Goal: Book appointment/travel/reservation

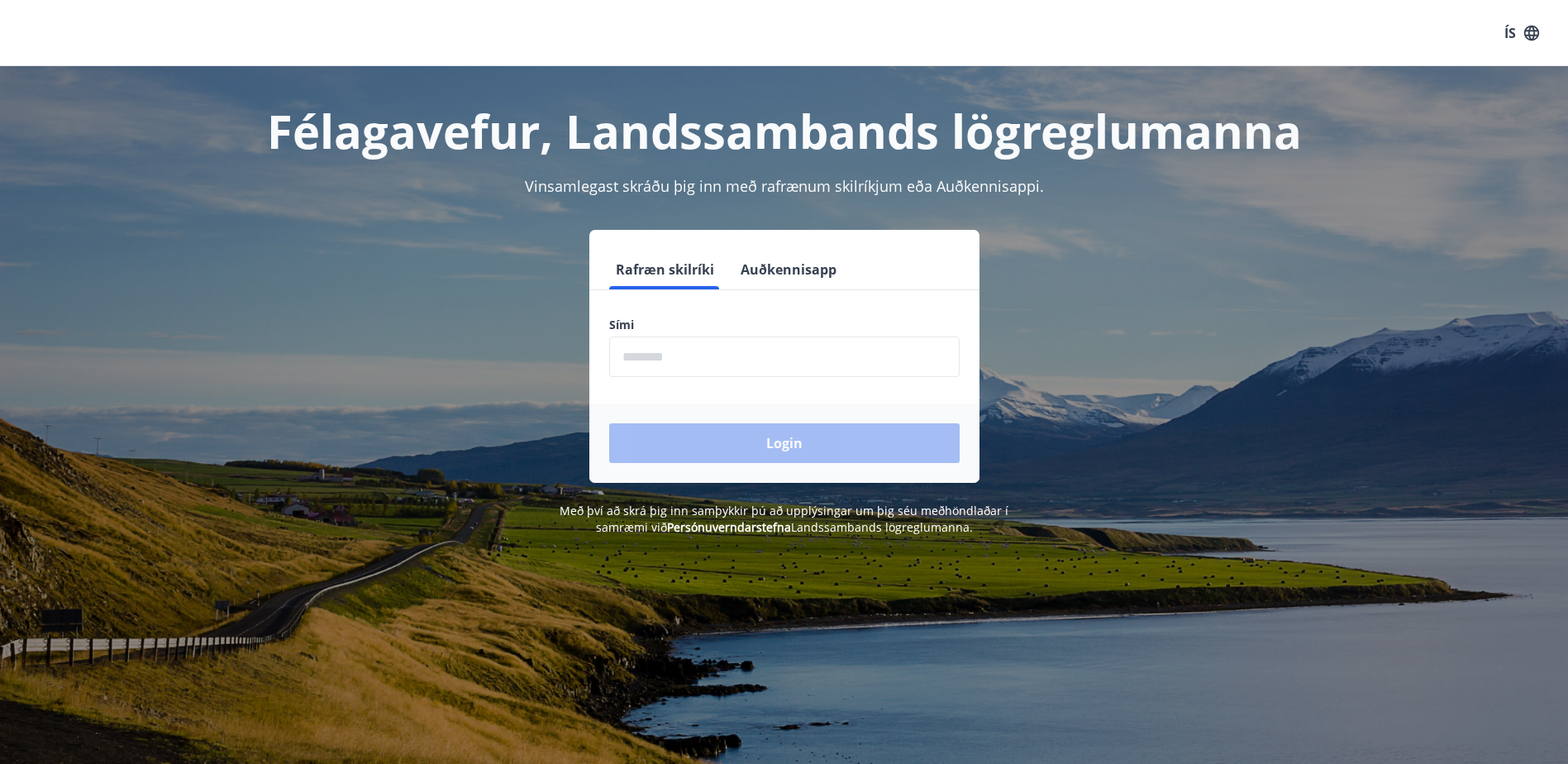
click at [682, 354] on input "phone" at bounding box center [784, 356] width 351 height 40
type input "********"
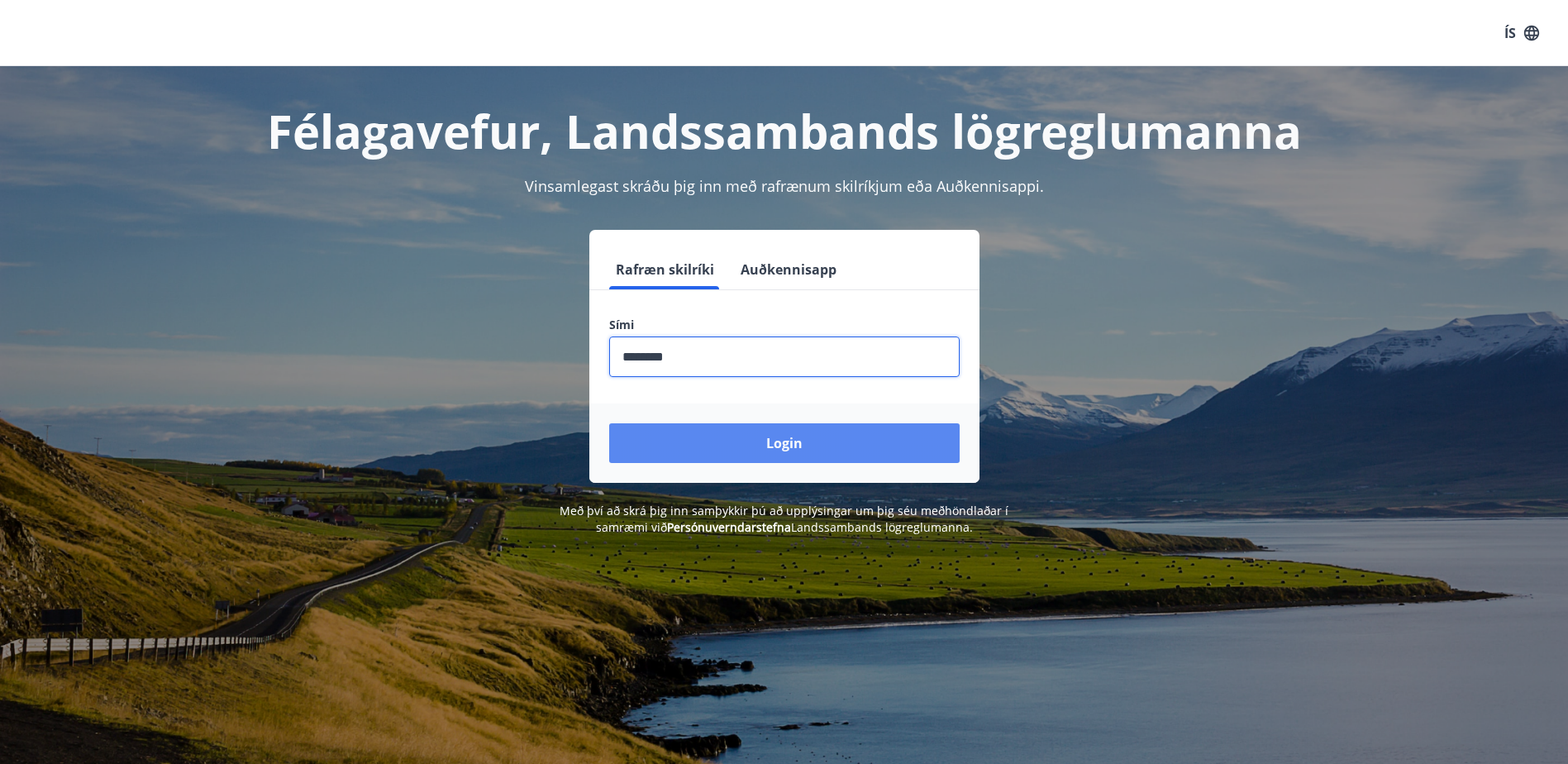
click at [697, 433] on button "Login" at bounding box center [784, 443] width 351 height 39
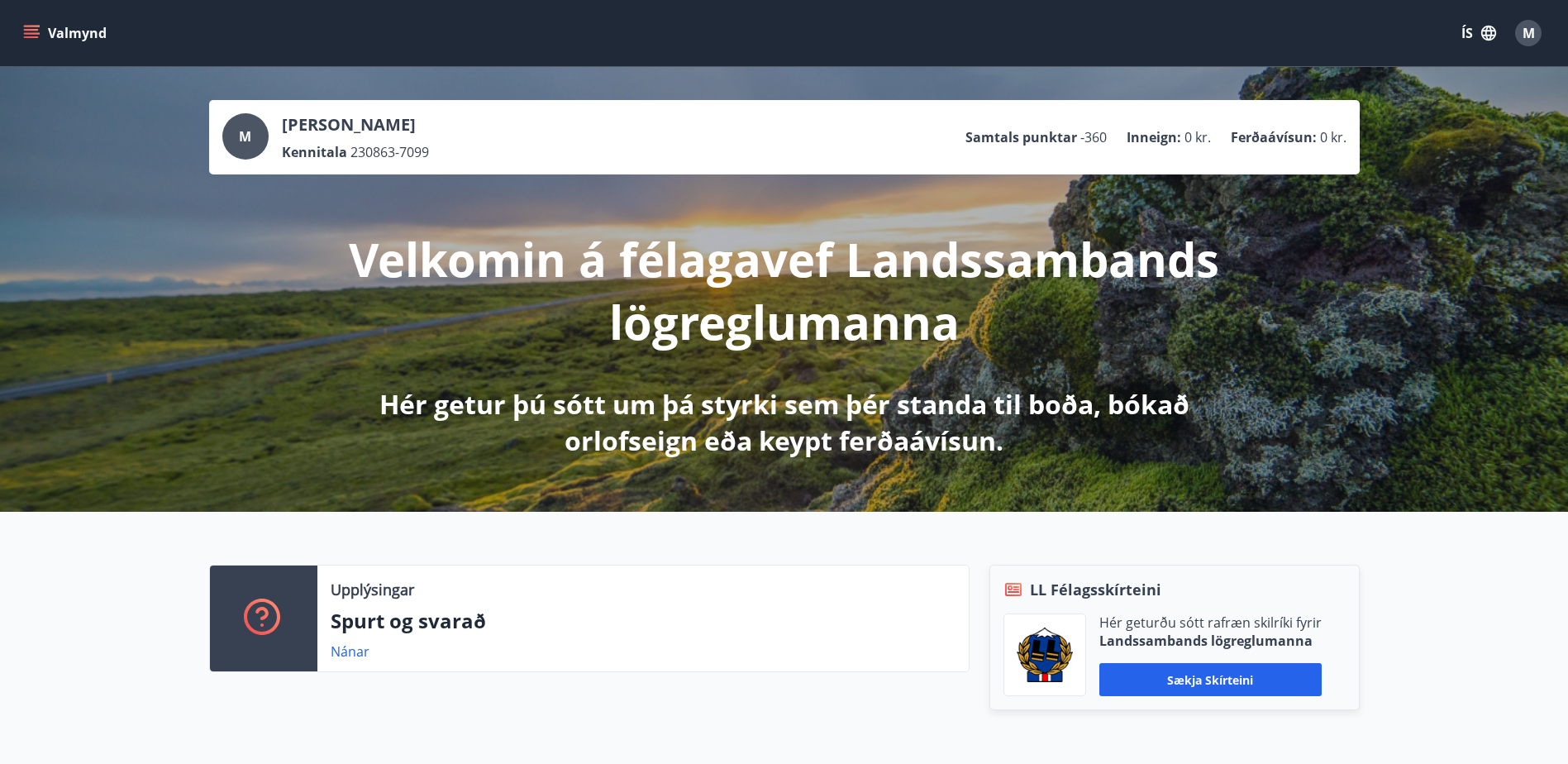
click at [39, 34] on button "Valmynd" at bounding box center [66, 33] width 94 height 30
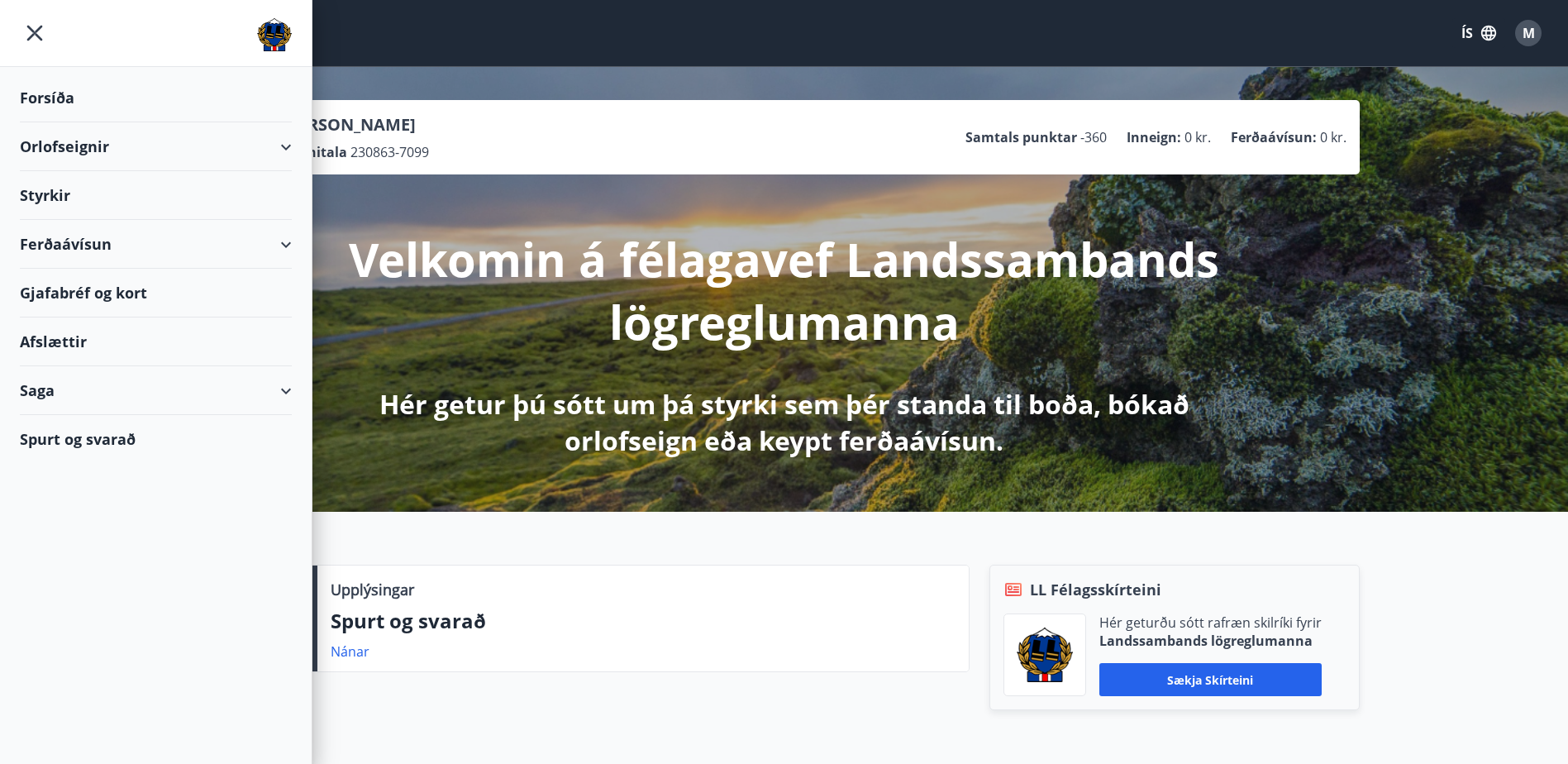
click at [292, 142] on icon at bounding box center [285, 147] width 20 height 20
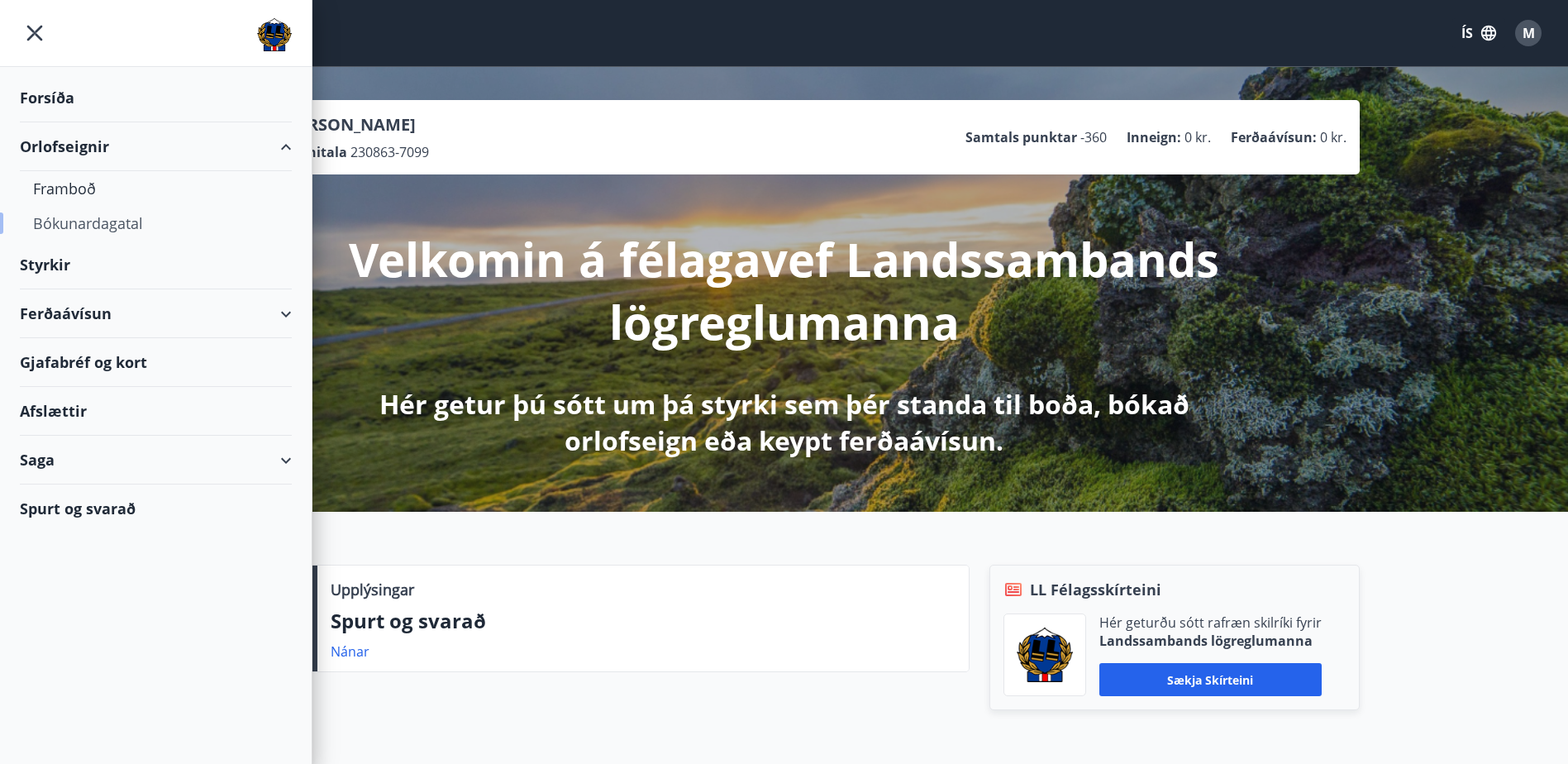
click at [124, 216] on div "Bókunardagatal" at bounding box center [155, 223] width 246 height 35
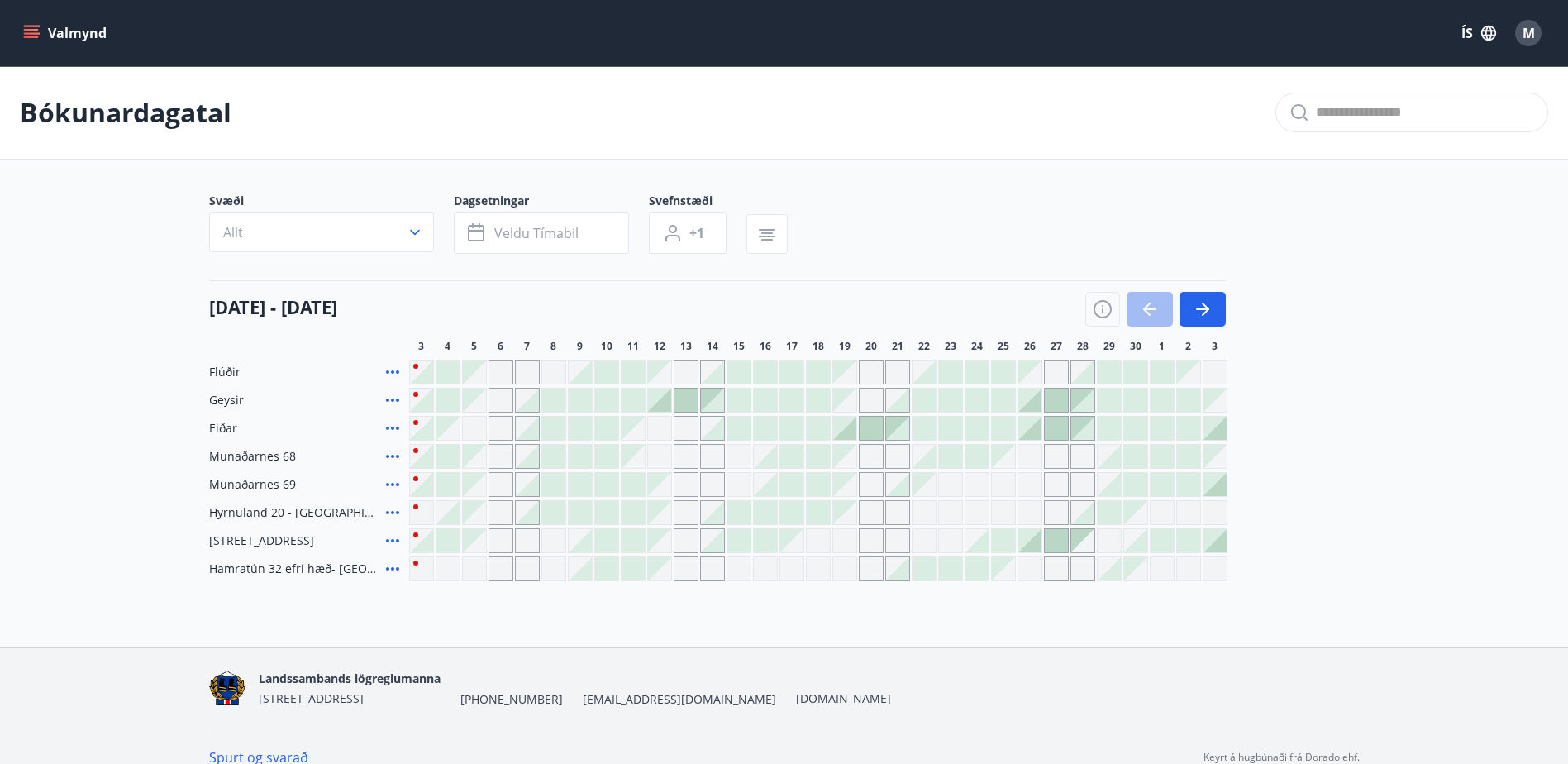
click at [771, 462] on div at bounding box center [765, 456] width 23 height 23
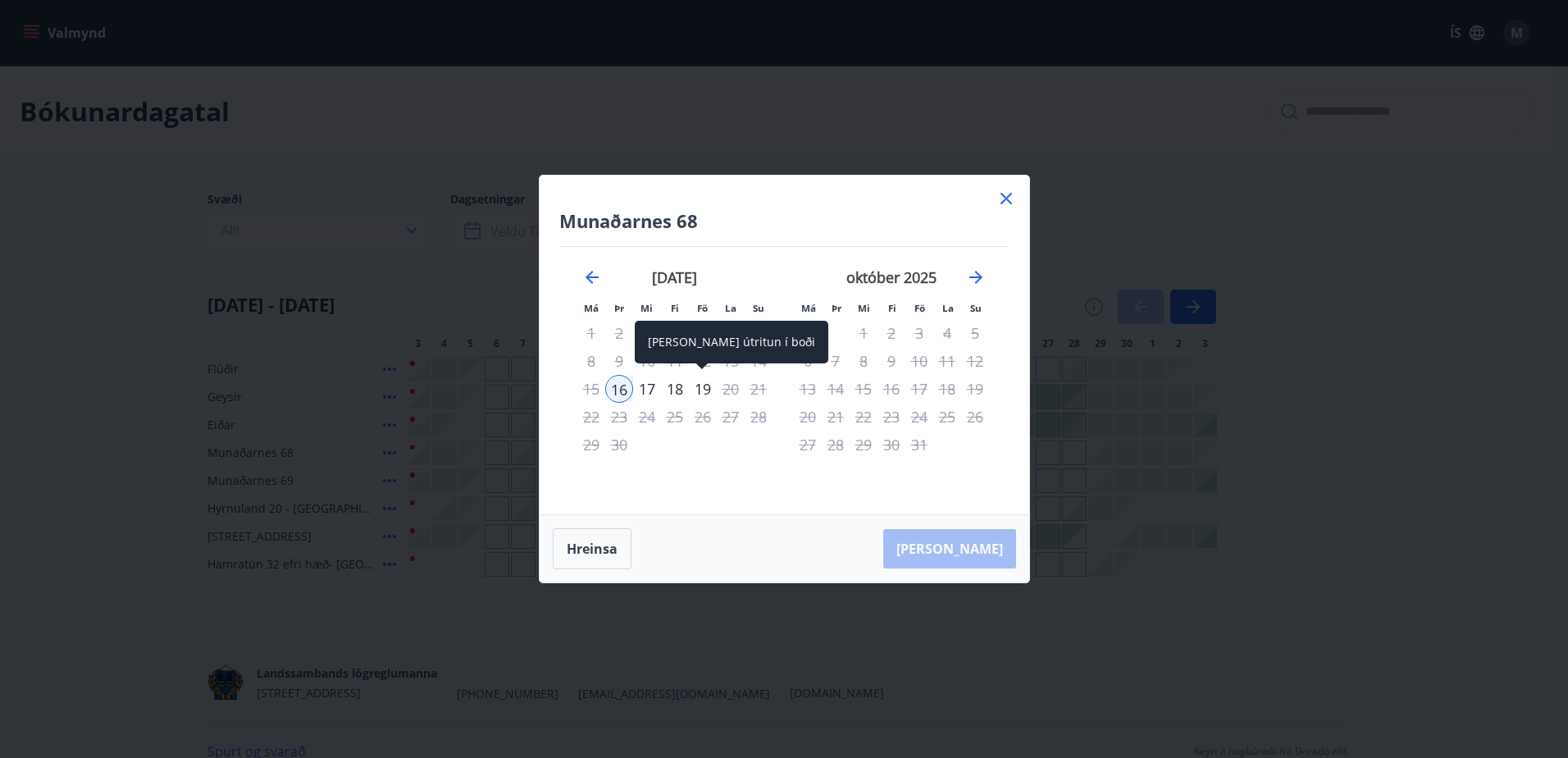
click at [701, 388] on div "19" at bounding box center [702, 389] width 28 height 28
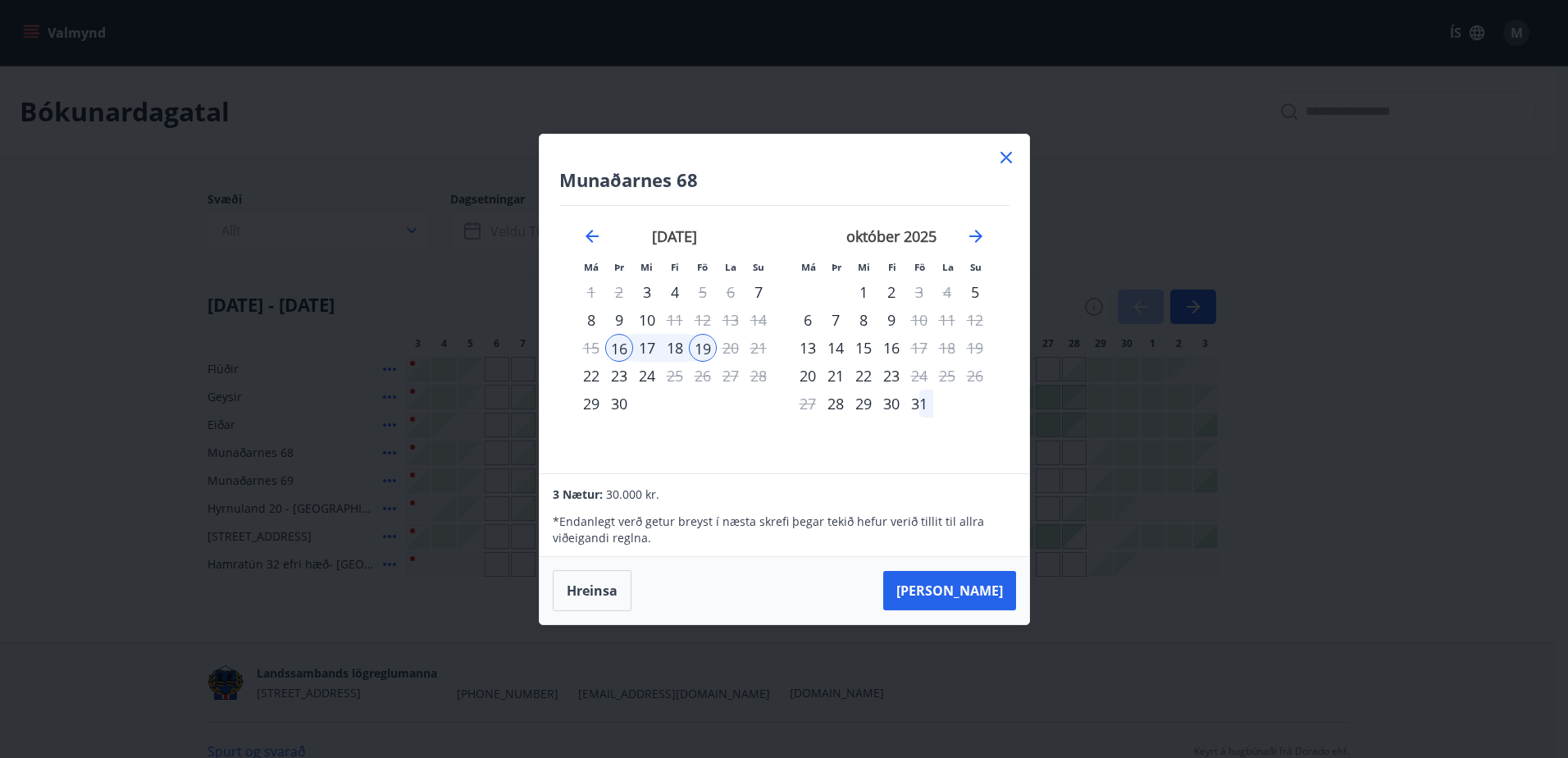
click at [679, 353] on div "18" at bounding box center [675, 348] width 28 height 28
click at [692, 353] on div "19" at bounding box center [702, 348] width 28 height 28
click at [703, 349] on div "19" at bounding box center [702, 348] width 28 height 28
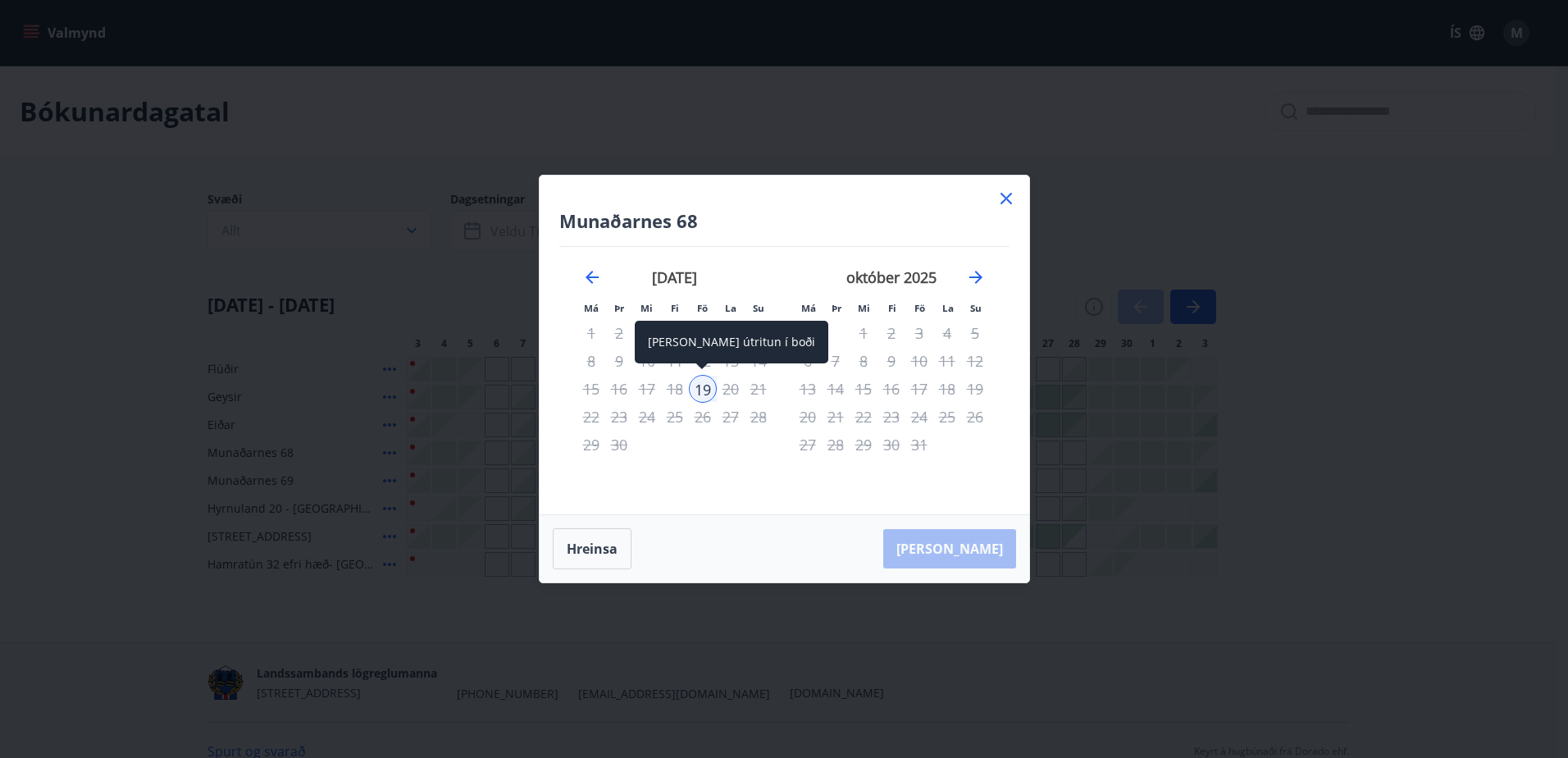
click at [709, 392] on div "19" at bounding box center [702, 389] width 28 height 28
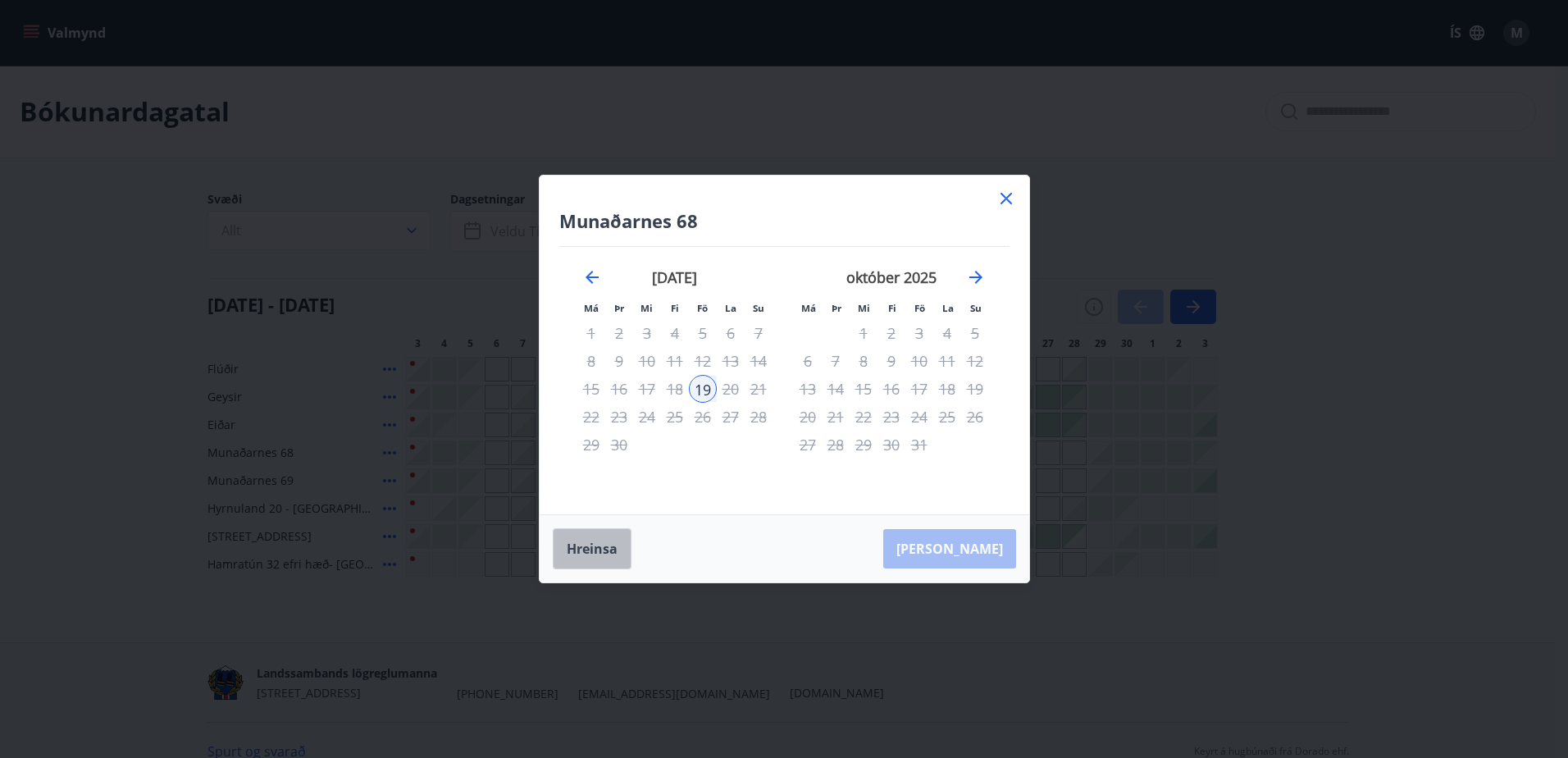
click at [601, 550] on button "Hreinsa" at bounding box center [592, 548] width 79 height 41
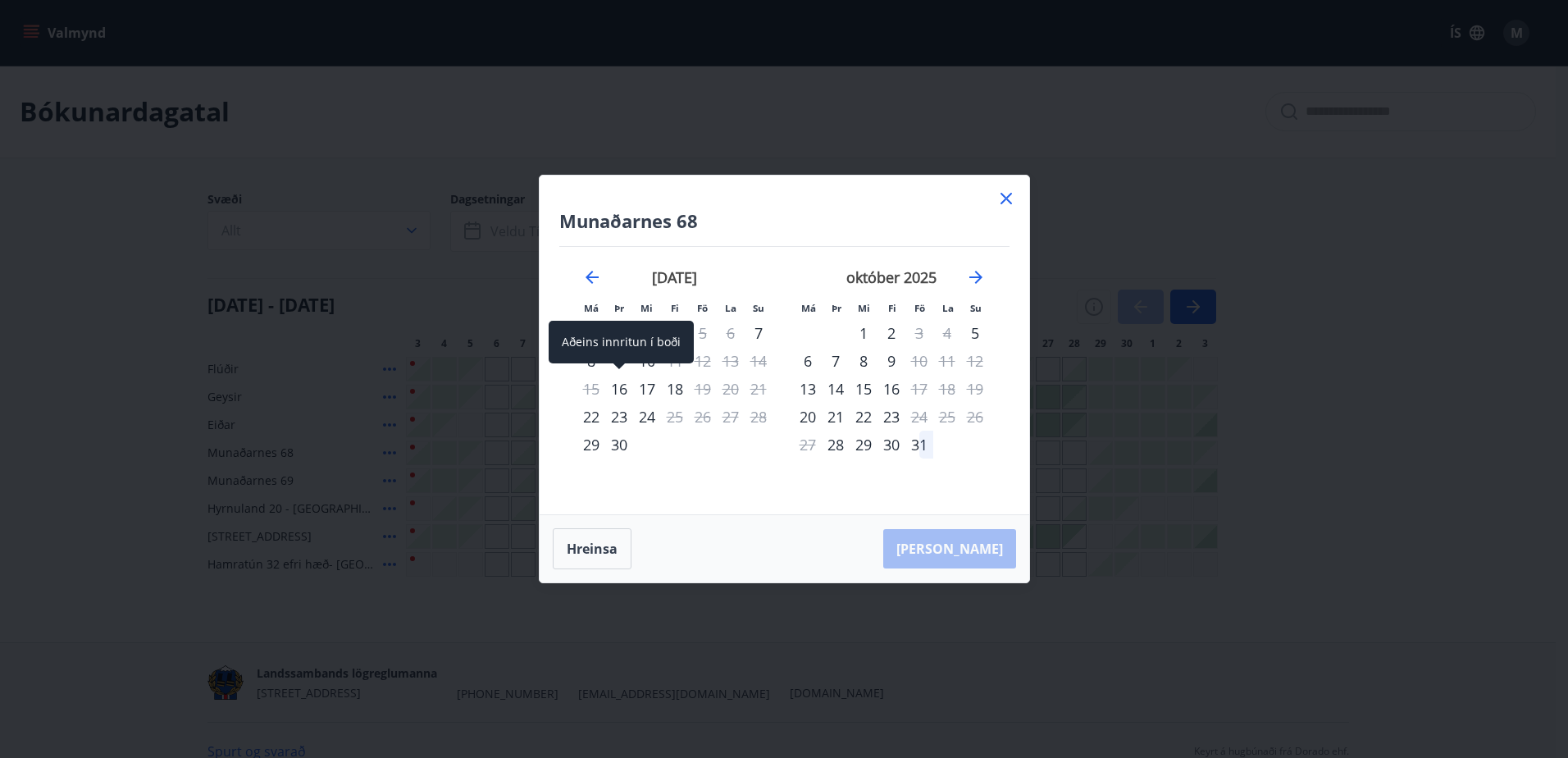
click at [619, 392] on div "16" at bounding box center [619, 389] width 28 height 28
click at [677, 390] on div "18" at bounding box center [675, 389] width 28 height 28
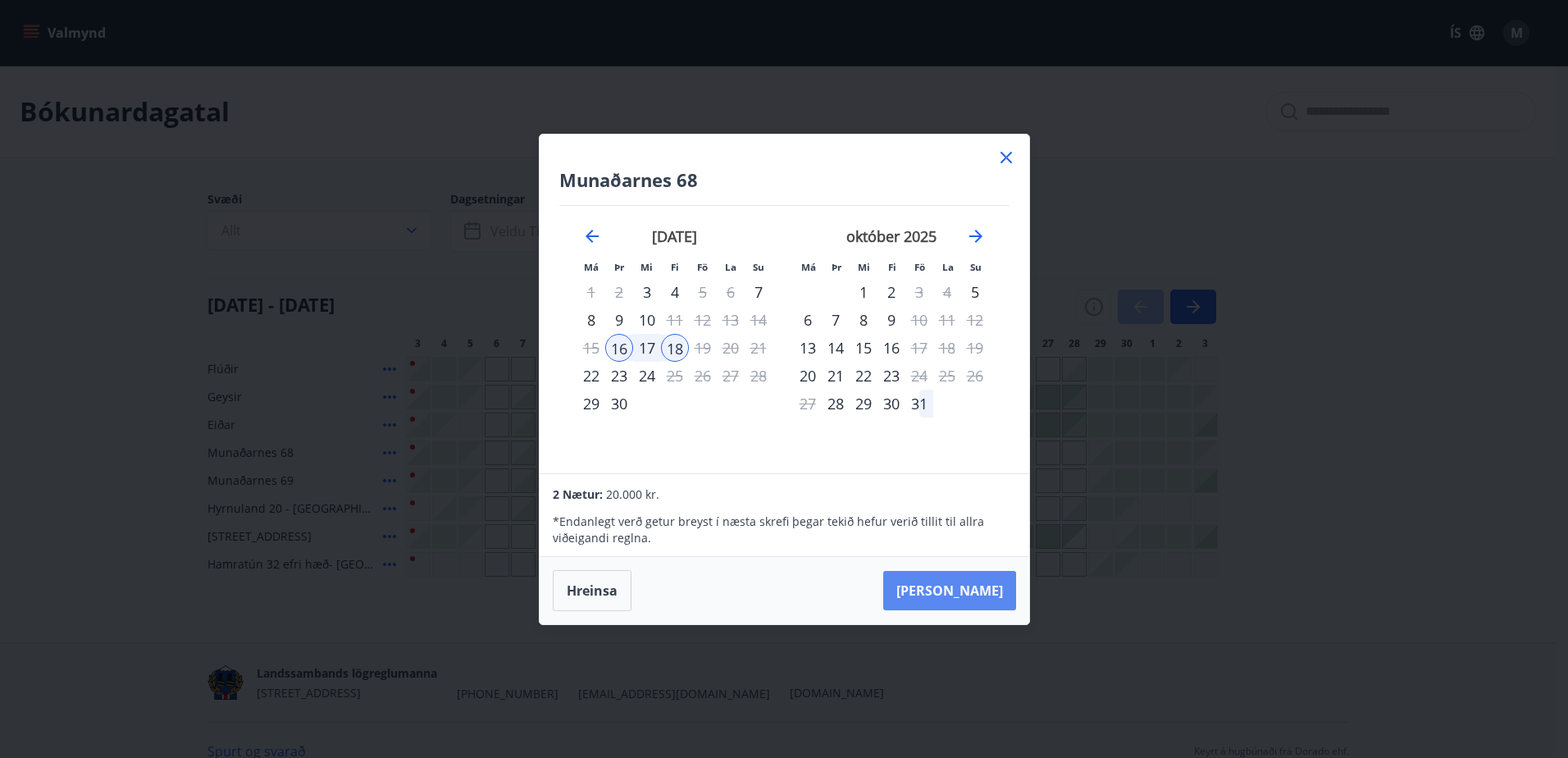
click at [986, 592] on button "[PERSON_NAME]" at bounding box center [949, 590] width 133 height 39
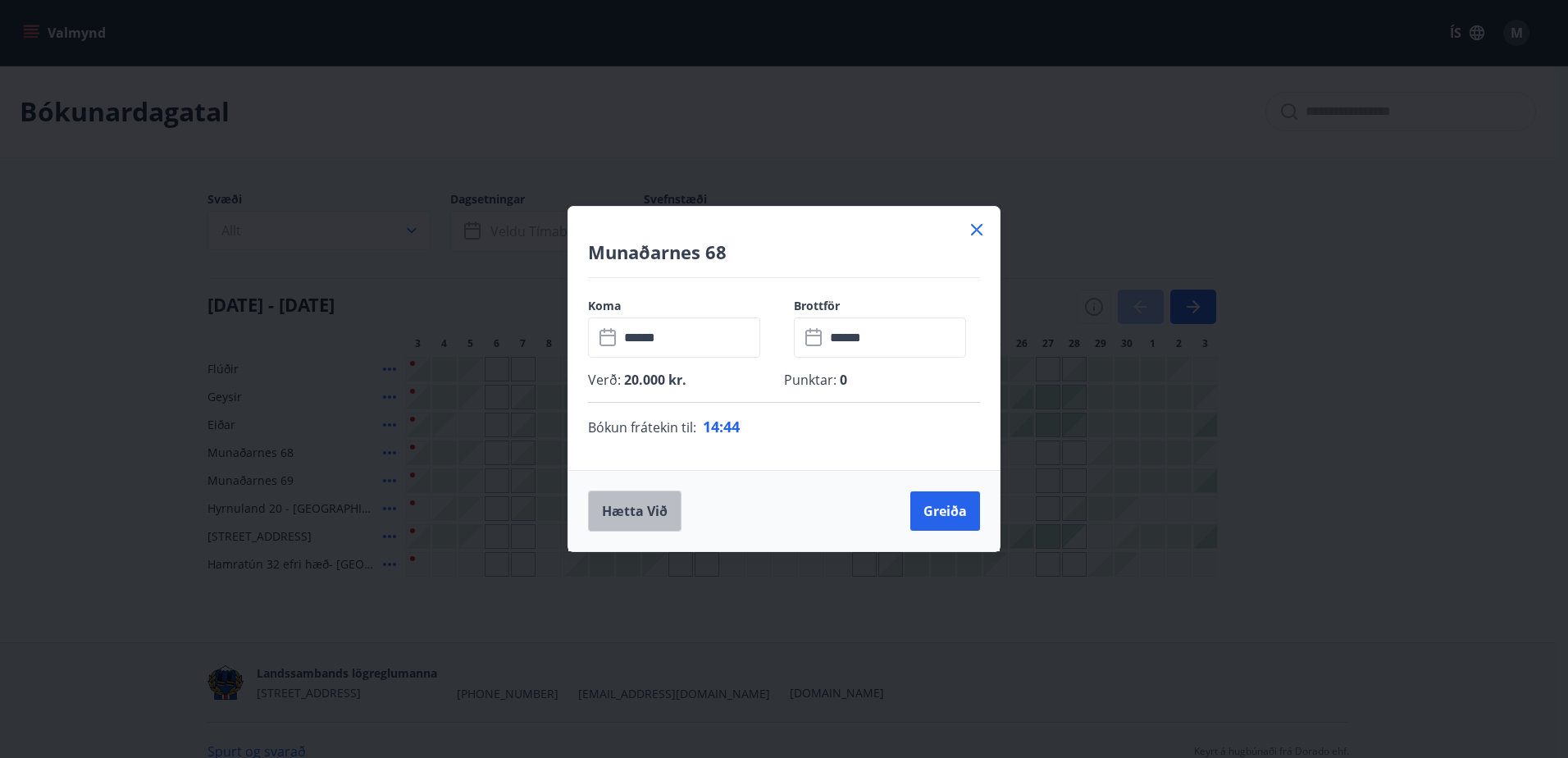
click at [625, 512] on button "Hætta við" at bounding box center [635, 511] width 94 height 41
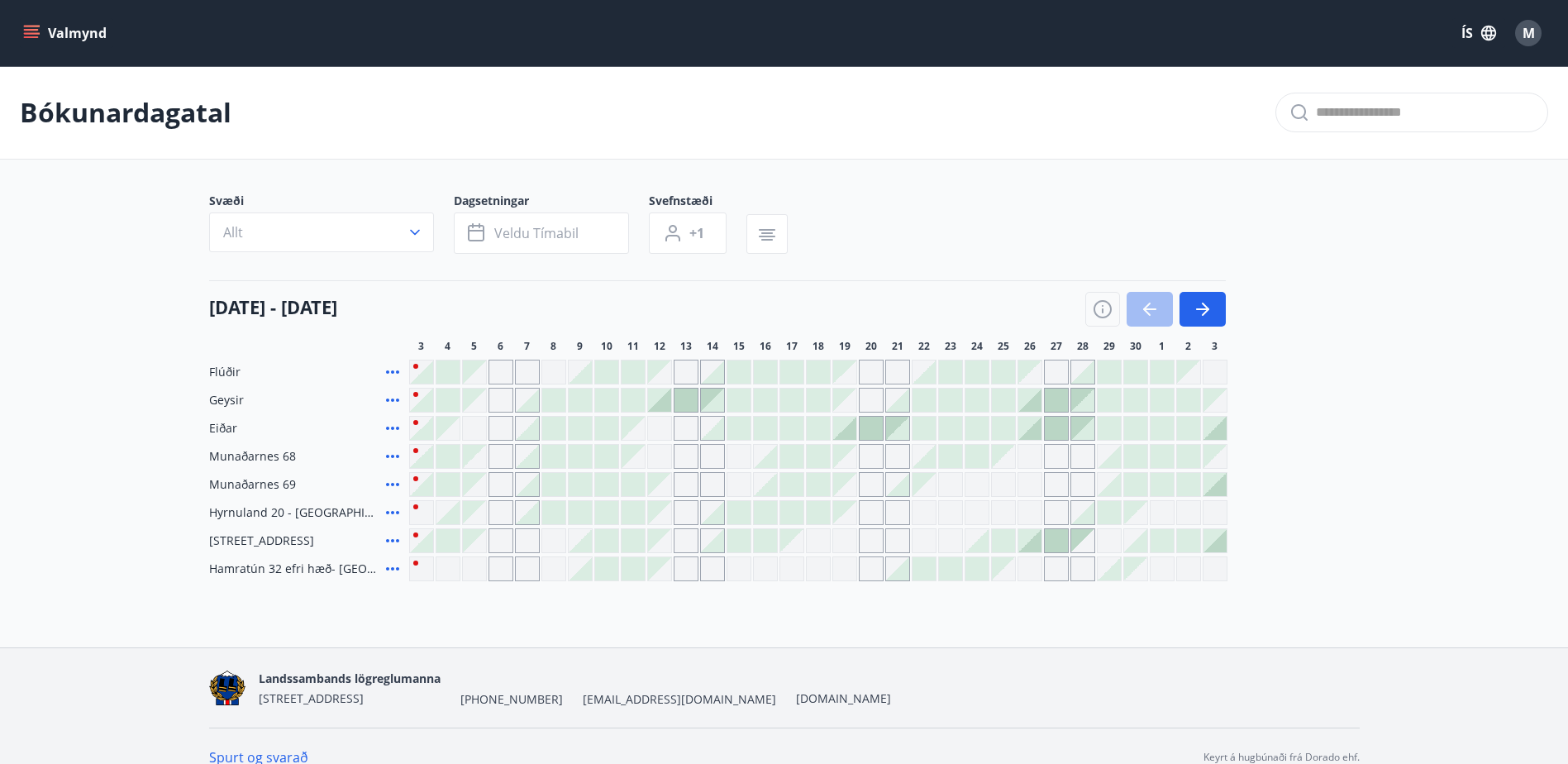
click at [929, 460] on div at bounding box center [924, 456] width 23 height 23
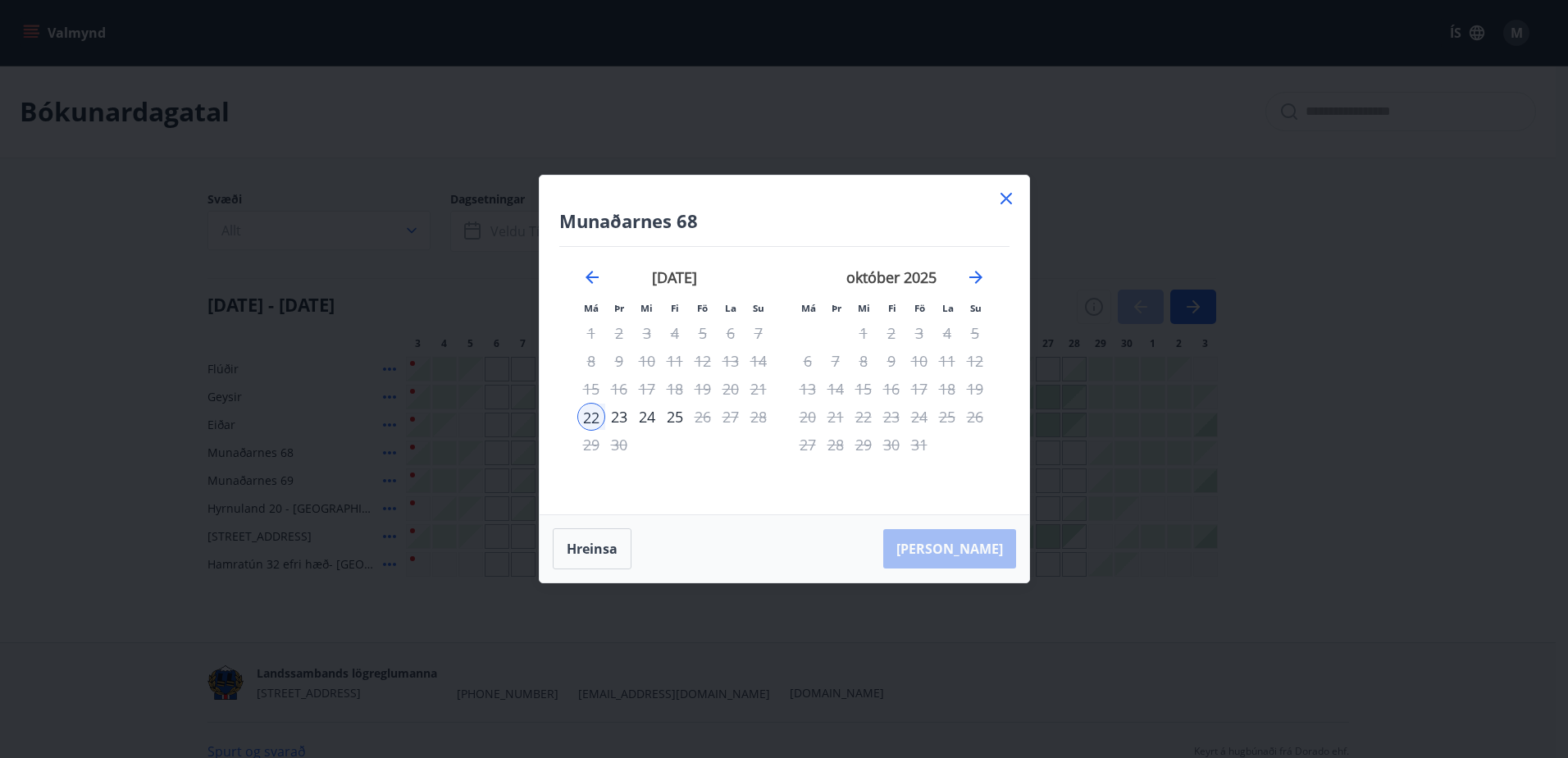
click at [652, 419] on div "24" at bounding box center [647, 417] width 28 height 28
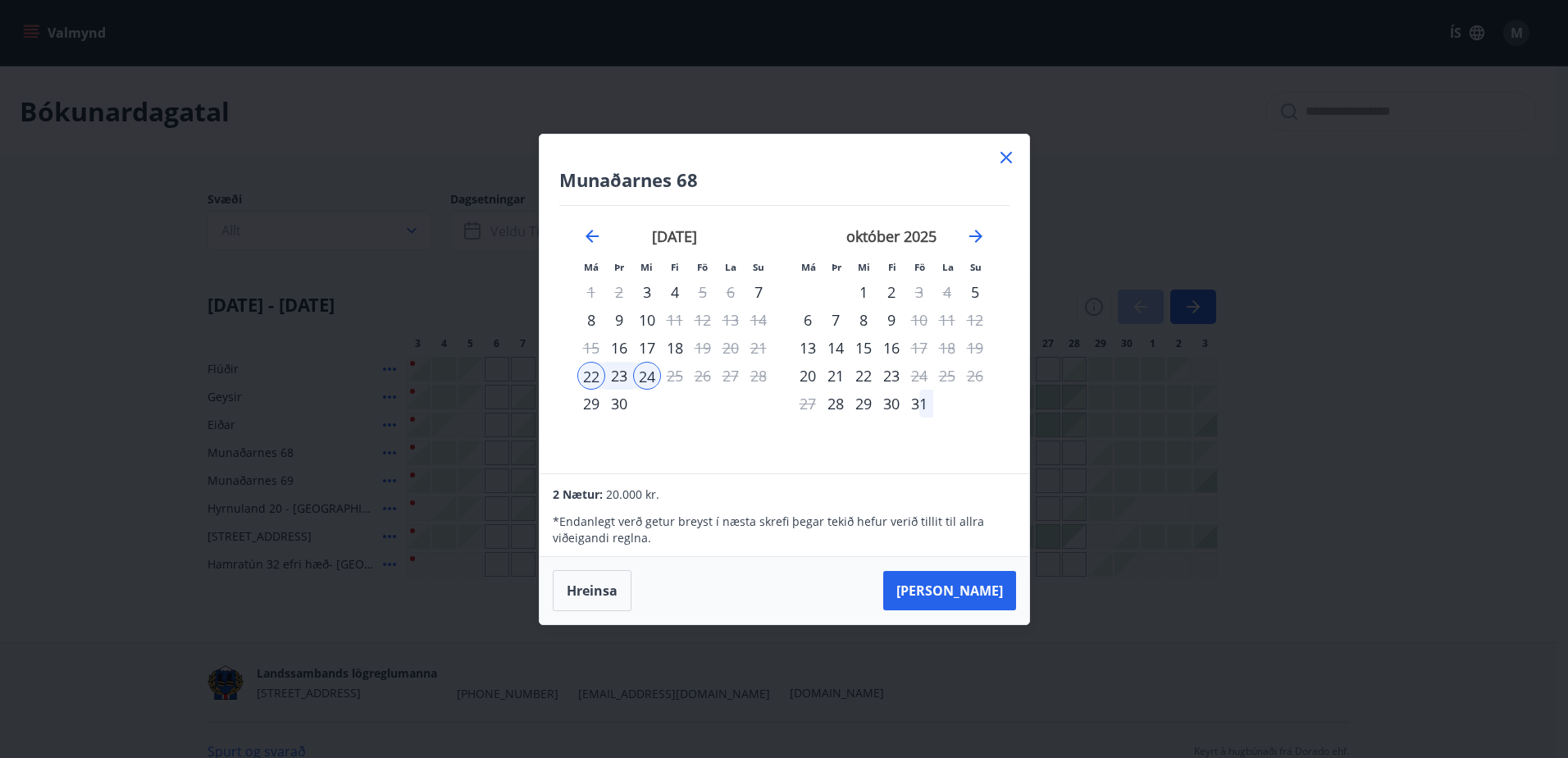
click at [1009, 150] on icon at bounding box center [1006, 157] width 19 height 19
